Goal: Obtain resource: Download file/media

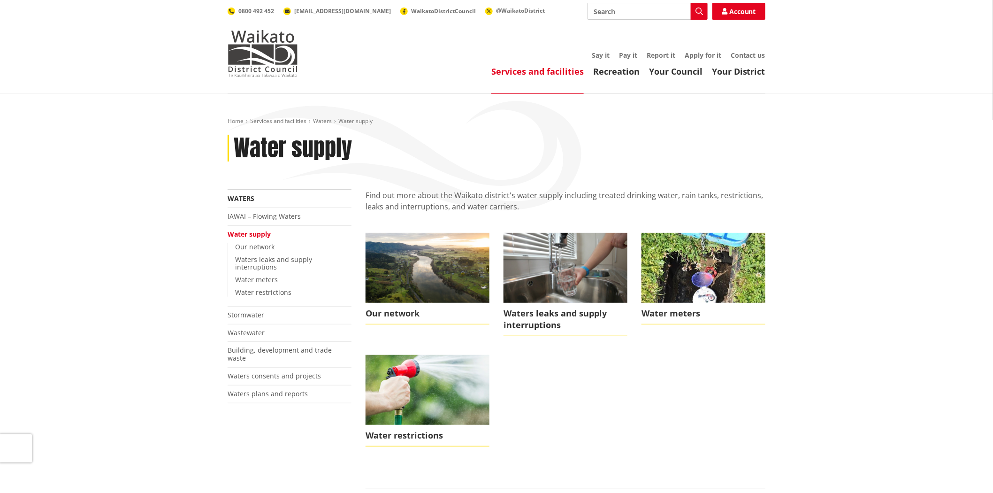
click at [192, 177] on div "Home Services and facilities Waters Water supply Water supply More from this se…" at bounding box center [496, 426] width 993 height 665
click at [980, 249] on icon at bounding box center [980, 247] width 8 height 8
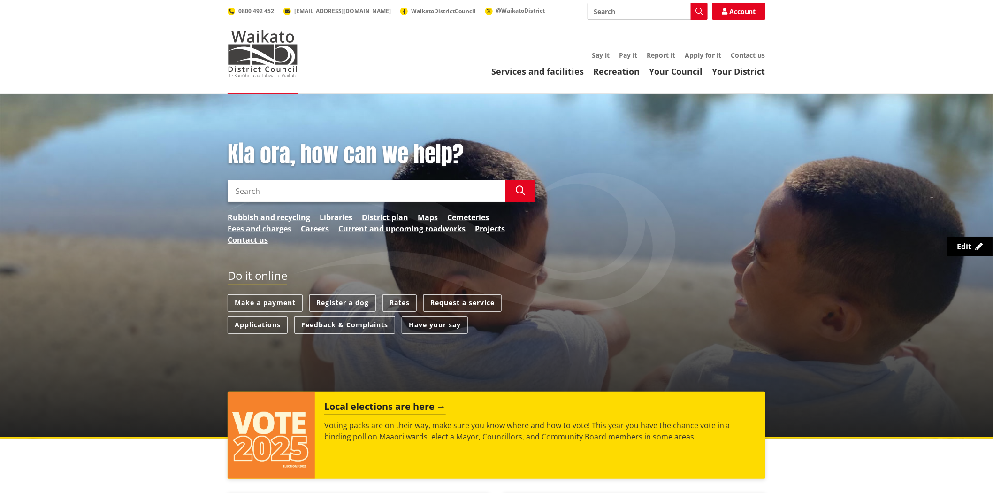
click at [332, 217] on link "Libraries" at bounding box center [336, 217] width 33 height 11
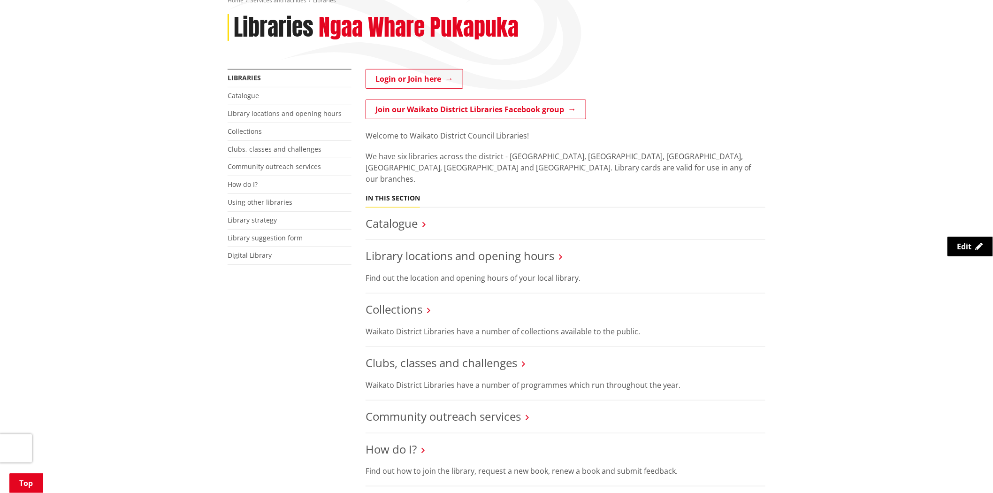
scroll to position [156, 0]
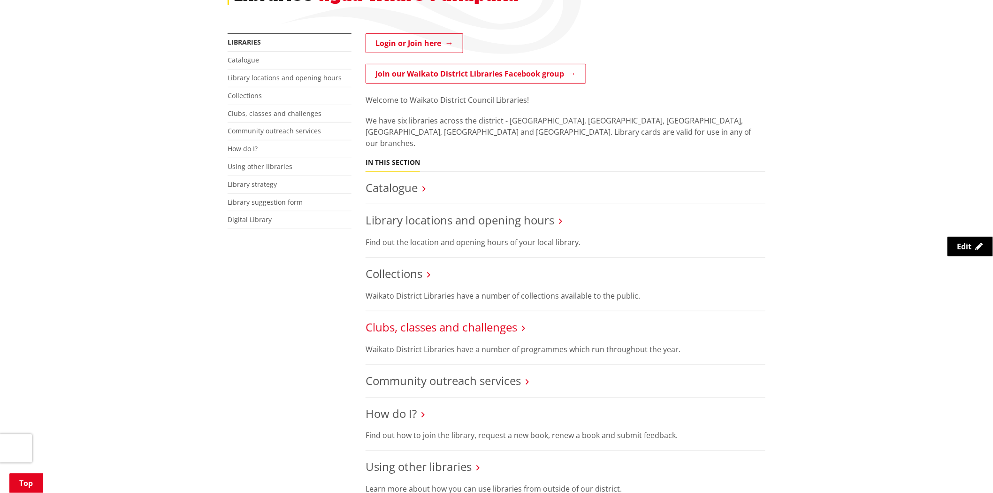
click at [472, 319] on link "Clubs, classes and challenges" at bounding box center [442, 326] width 152 height 15
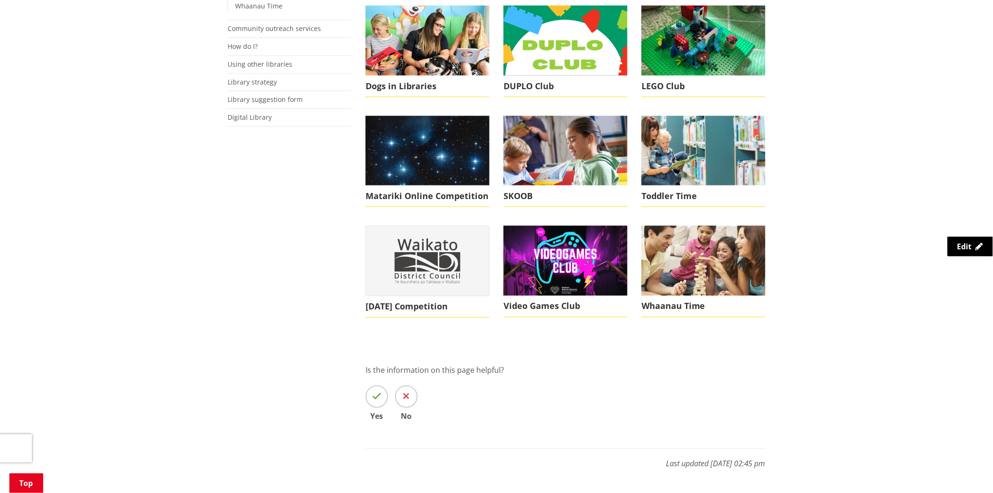
scroll to position [469, 0]
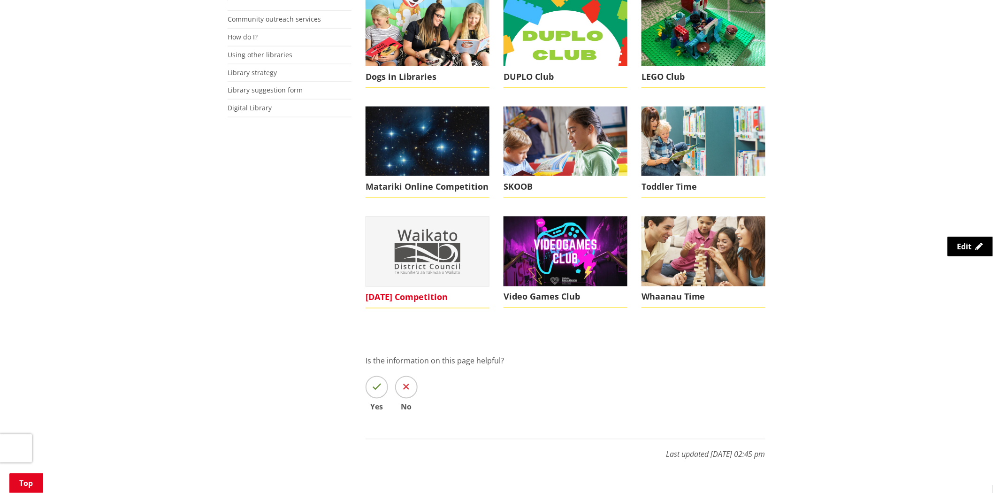
click at [438, 266] on img at bounding box center [427, 251] width 123 height 69
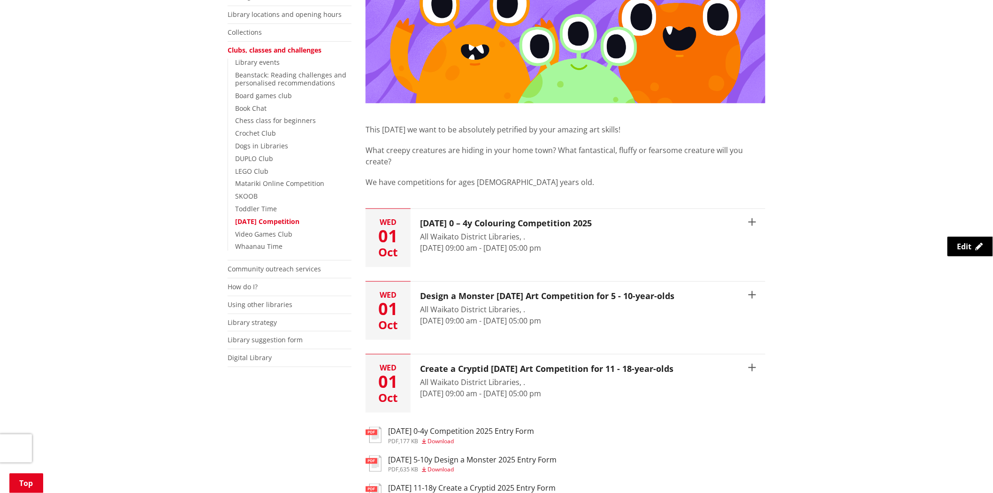
scroll to position [156, 0]
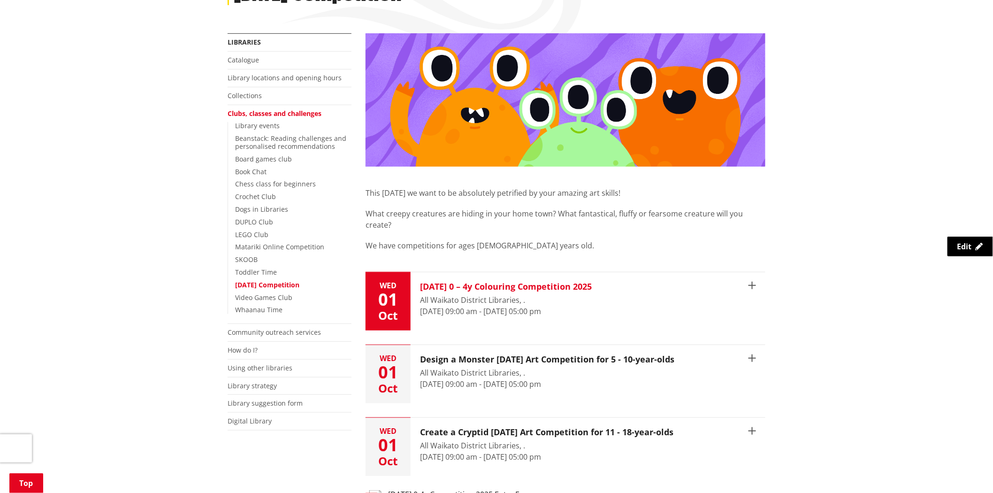
click at [557, 282] on h3 "[DATE] 0 – 4y Colouring Competition 2025" at bounding box center [506, 287] width 172 height 10
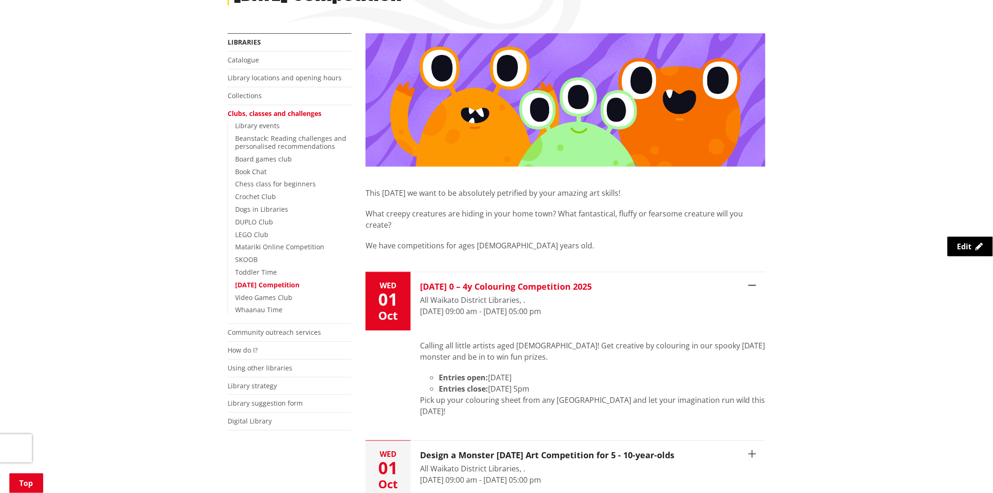
drag, startPoint x: 564, startPoint y: 276, endPoint x: 580, endPoint y: 305, distance: 33.0
click at [564, 282] on h3 "Halloween 0 – 4y Colouring Competition 2025" at bounding box center [506, 287] width 172 height 10
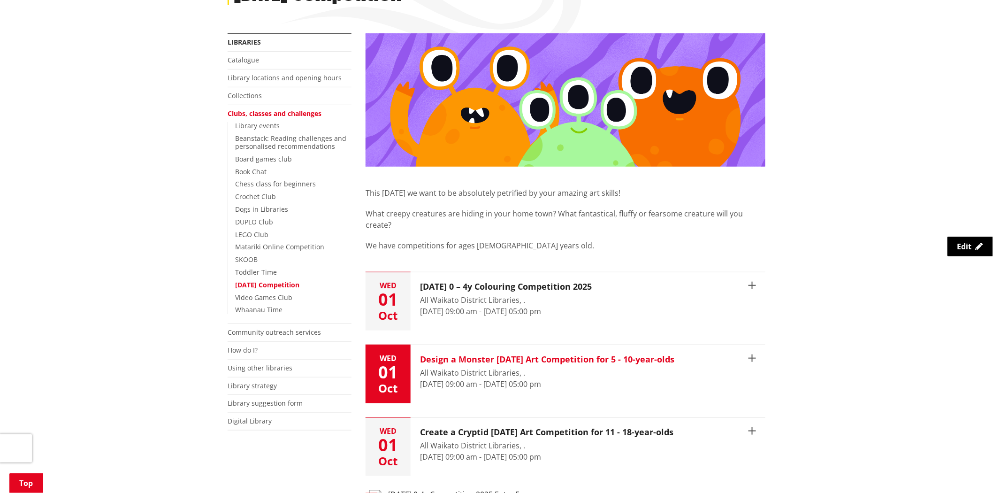
click at [636, 354] on h3 "Design a Monster Halloween Art Competition for 5 - 10-year-olds" at bounding box center [547, 359] width 254 height 10
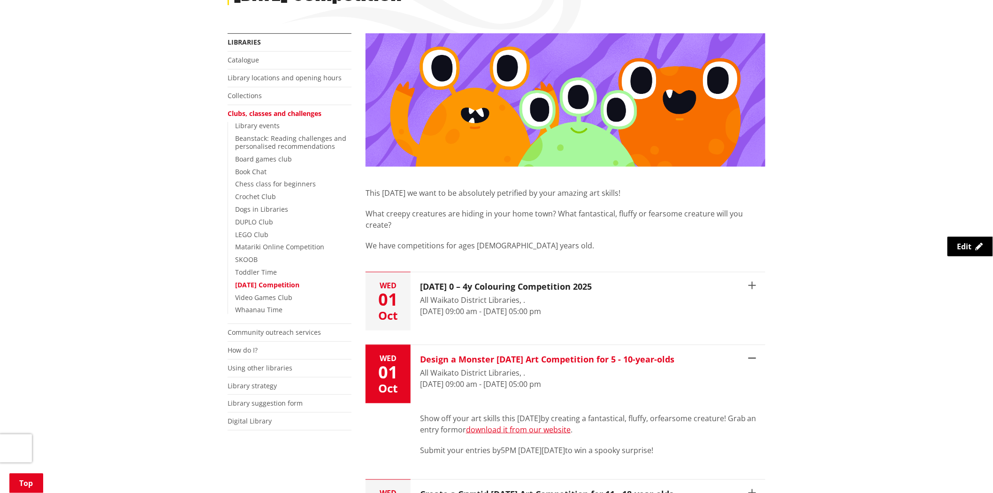
click at [636, 354] on h3 "Design a Monster Halloween Art Competition for 5 - 10-year-olds" at bounding box center [547, 359] width 254 height 10
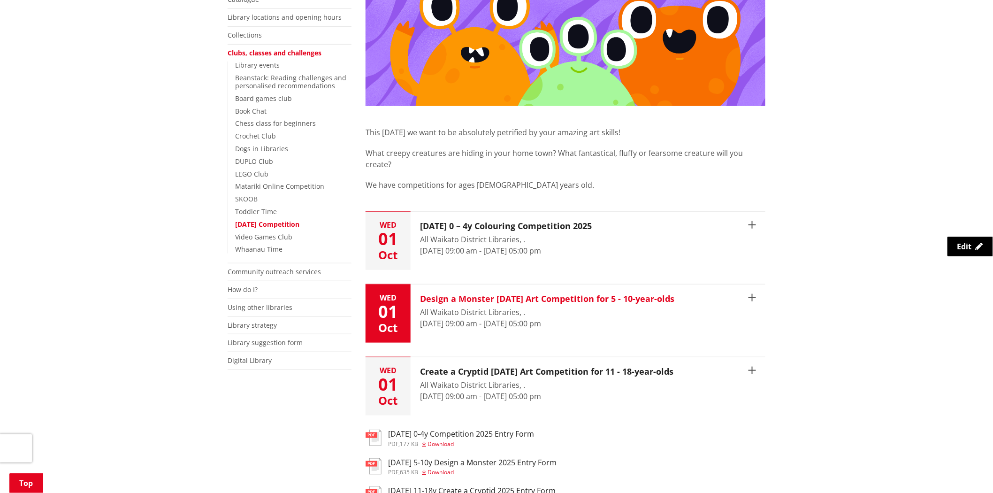
scroll to position [313, 0]
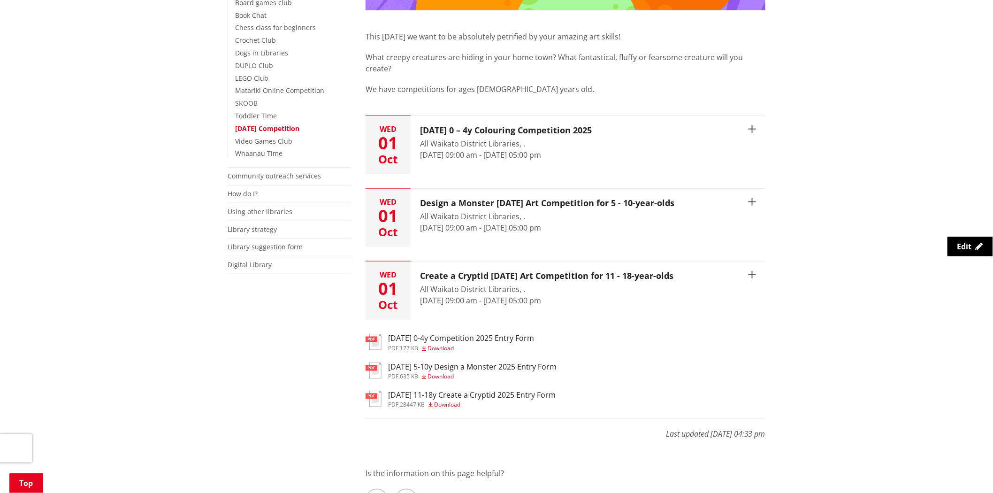
click at [442, 372] on span "Download" at bounding box center [441, 376] width 26 height 8
